Goal: Information Seeking & Learning: Learn about a topic

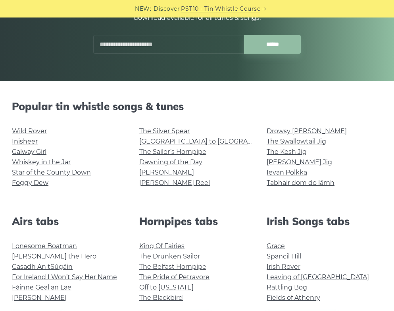
scroll to position [127, 0]
click at [36, 151] on link "Galway Girl" at bounding box center [29, 152] width 35 height 8
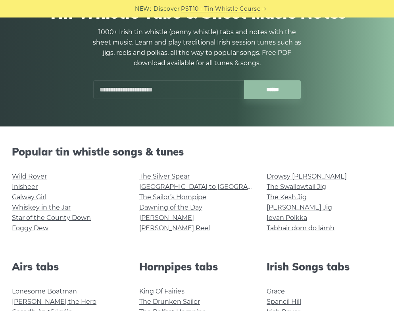
scroll to position [81, 0]
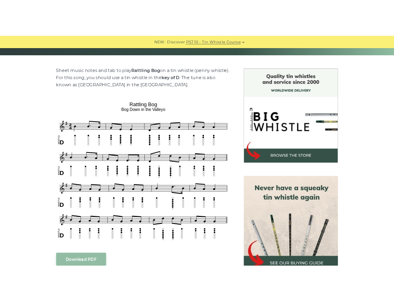
scroll to position [182, 0]
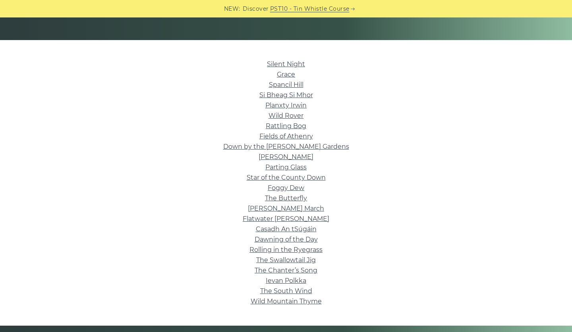
scroll to position [170, 0]
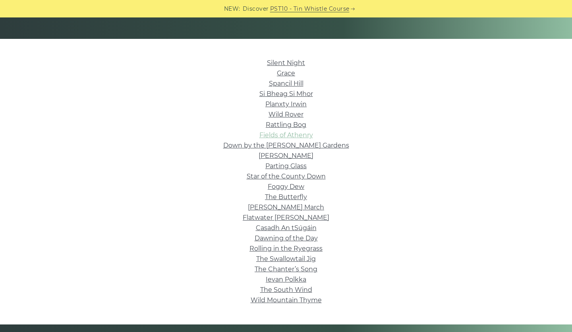
click at [298, 139] on link "Fields of Athenry" at bounding box center [286, 135] width 54 height 8
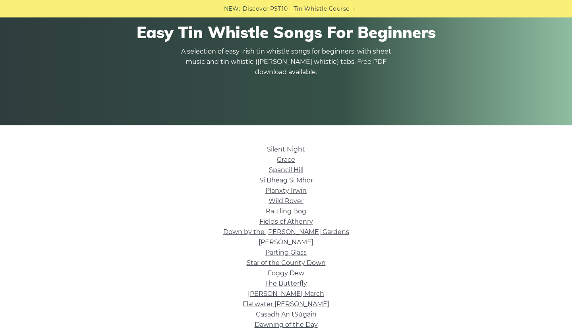
scroll to position [85, 0]
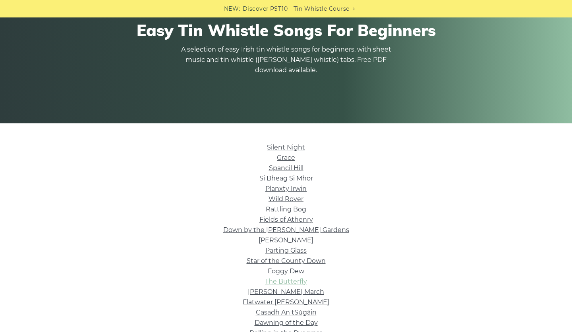
click at [286, 280] on link "The Butterfly" at bounding box center [286, 282] width 42 height 8
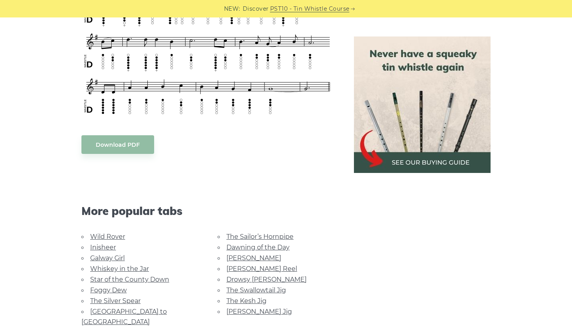
scroll to position [477, 0]
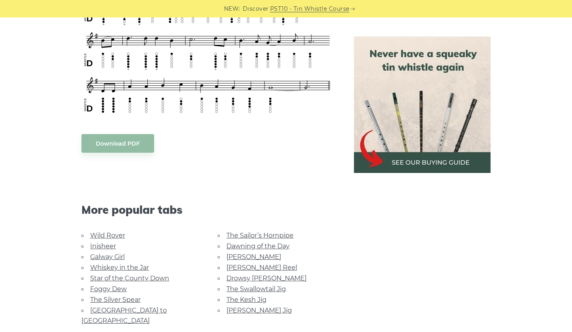
click at [118, 253] on link "Galway Girl" at bounding box center [107, 257] width 35 height 8
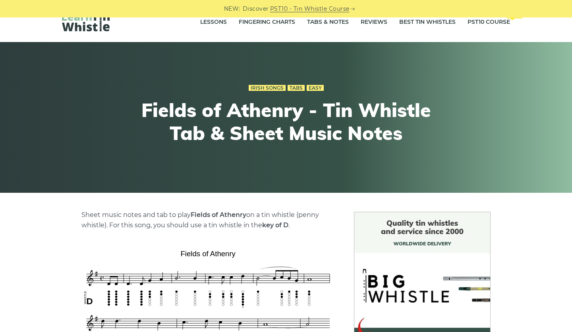
scroll to position [0, 0]
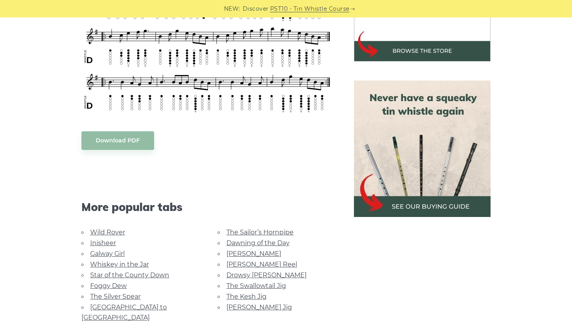
scroll to position [307, 0]
